Goal: Use online tool/utility: Utilize a website feature to perform a specific function

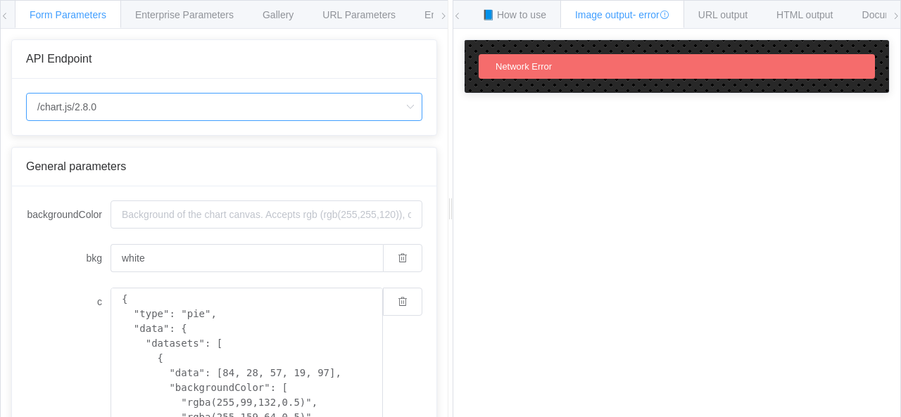
click at [148, 96] on input "/chart.js/2.8.0" at bounding box center [224, 107] width 396 height 28
click at [148, 108] on input "/chart.js/2.8.0" at bounding box center [224, 107] width 396 height 28
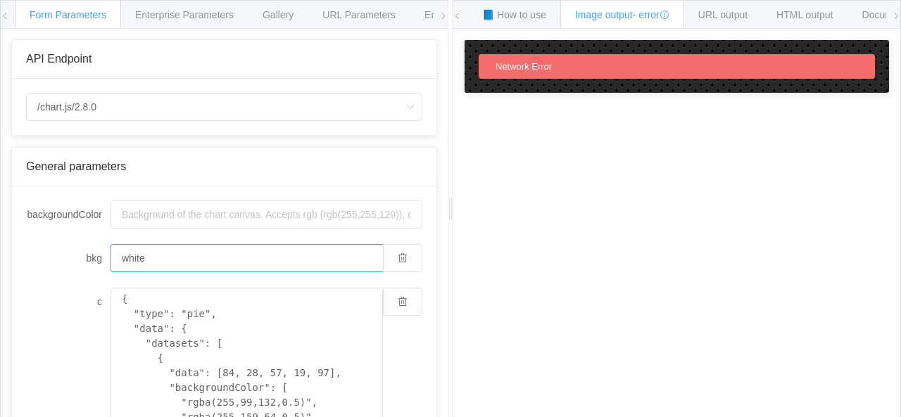
click at [144, 258] on input "white" at bounding box center [246, 258] width 272 height 28
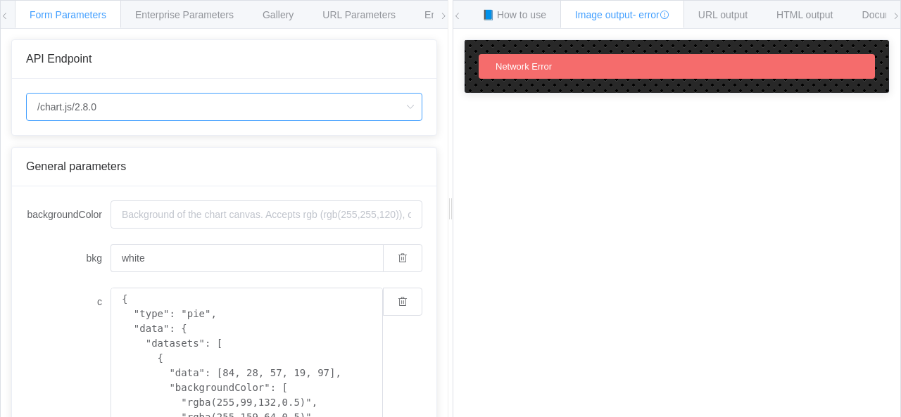
click at [119, 108] on input "/chart.js/2.8.0" at bounding box center [224, 107] width 396 height 28
click at [45, 145] on span "/chart" at bounding box center [52, 145] width 25 height 11
type input "/chart"
type input "20"
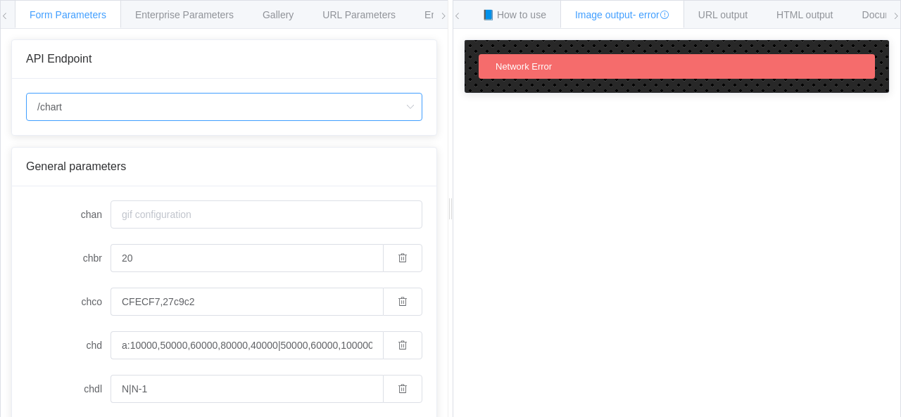
click at [106, 103] on input "/chart" at bounding box center [224, 107] width 396 height 28
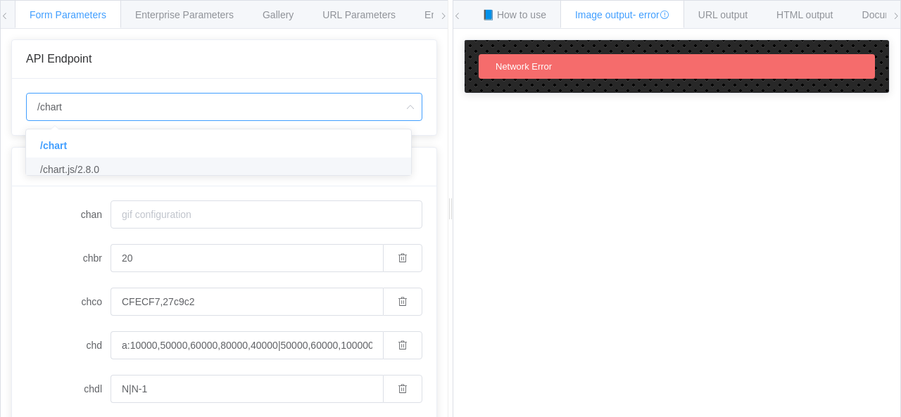
click at [106, 103] on input "/chart" at bounding box center [224, 107] width 396 height 28
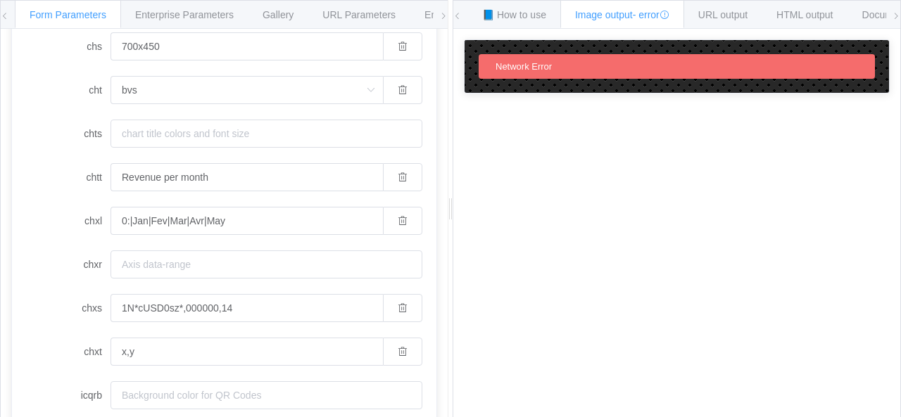
scroll to position [1051, 0]
